Goal: Transaction & Acquisition: Download file/media

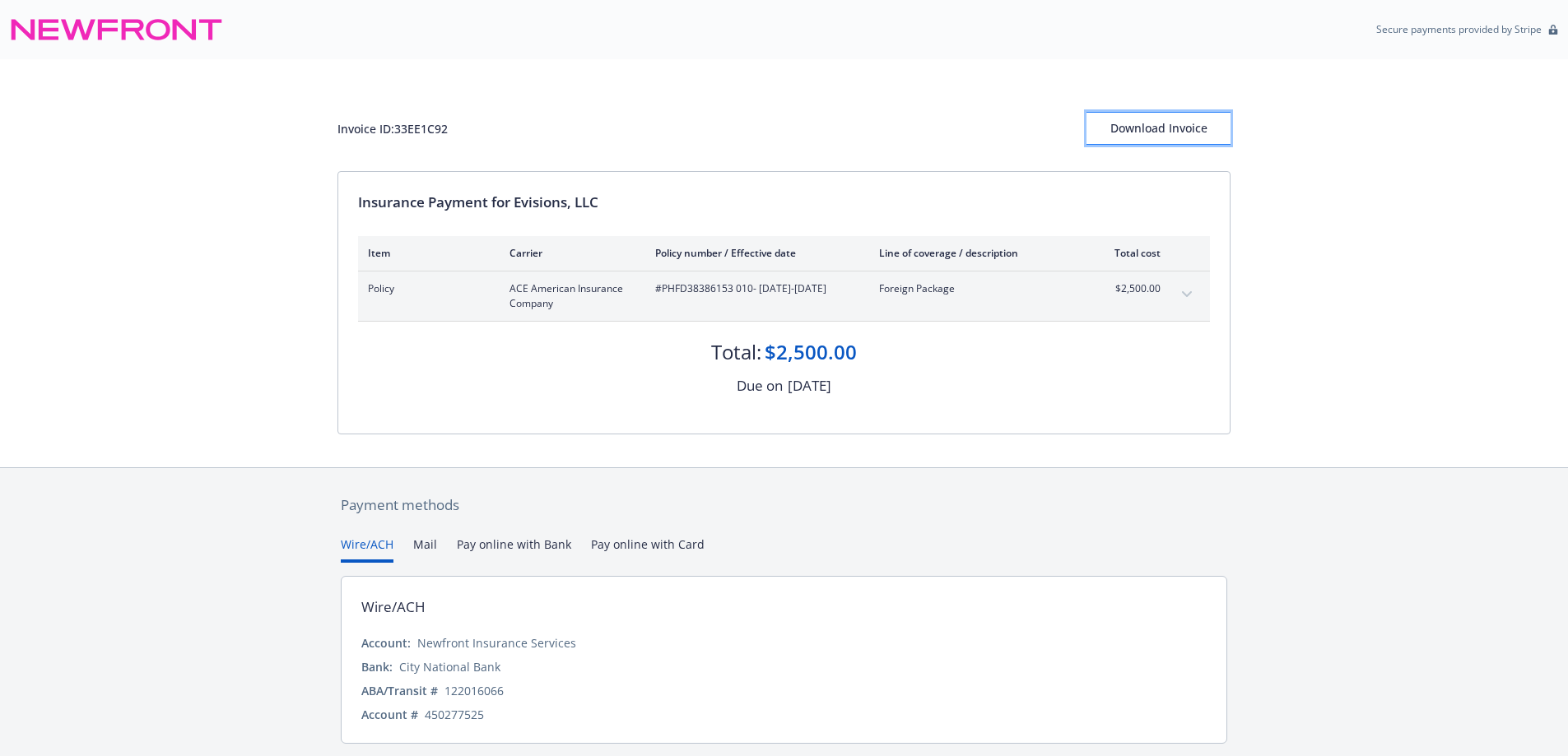
click at [1139, 128] on div "Download Invoice" at bounding box center [1159, 128] width 144 height 31
